Goal: Communication & Community: Answer question/provide support

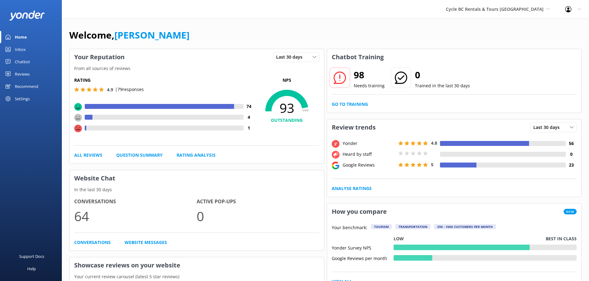
click at [20, 52] on div "Inbox" at bounding box center [20, 49] width 11 height 12
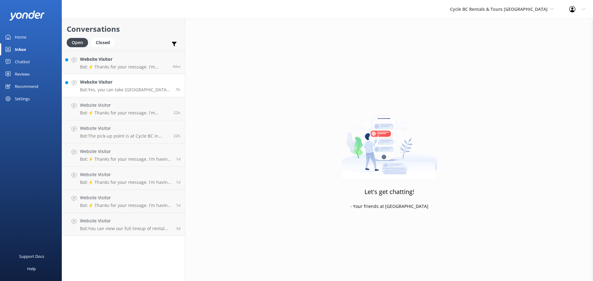
click at [131, 88] on p "Bot: Yes, you can take [GEOGRAPHIC_DATA] on a rented scooter, as long as you ad…" at bounding box center [125, 90] width 91 height 6
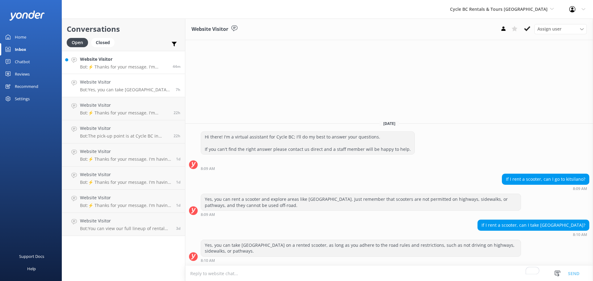
click at [148, 71] on link "Website Visitor Bot: ⚡ Thanks for your message. I'm having a difficult time fin…" at bounding box center [123, 62] width 123 height 23
